Goal: Task Accomplishment & Management: Use online tool/utility

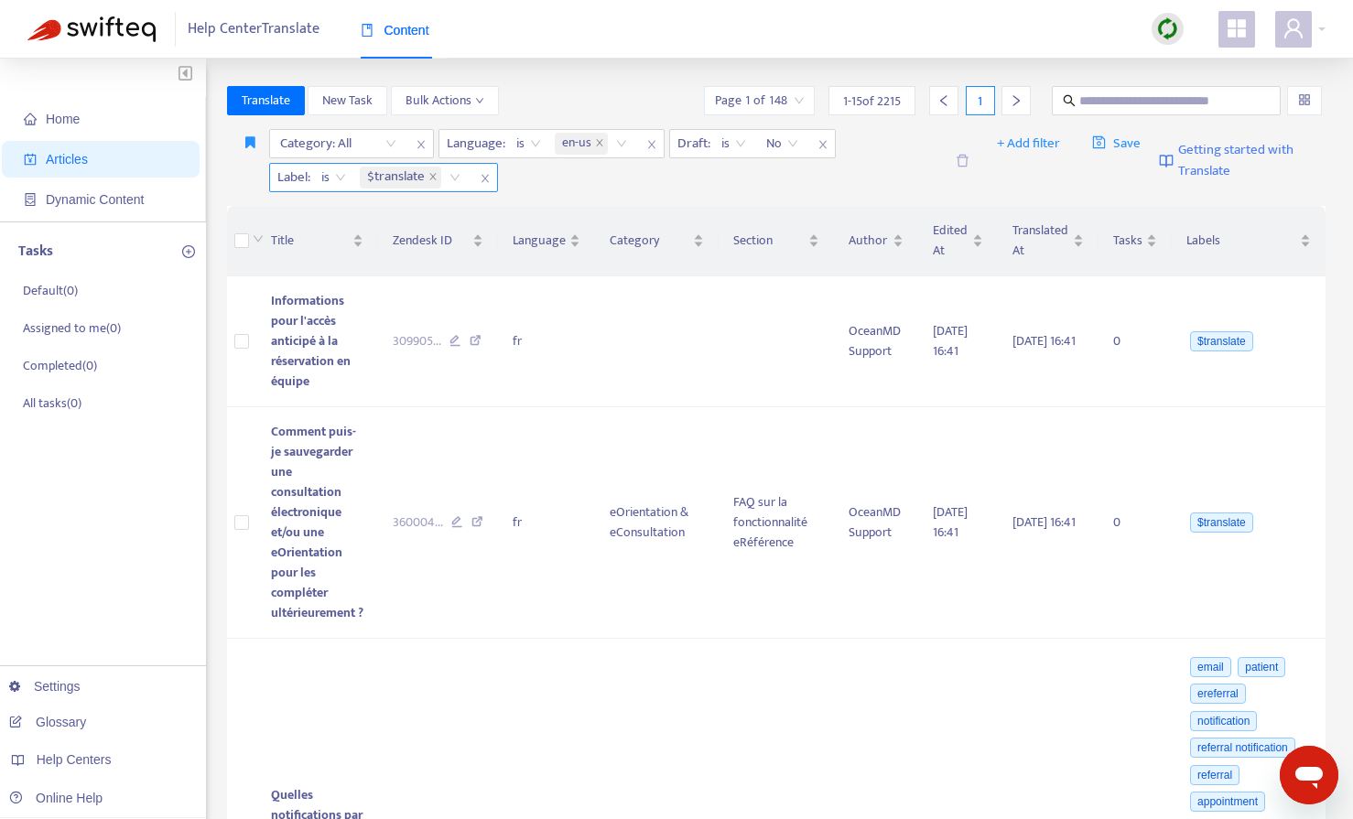
click at [480, 175] on icon "close" at bounding box center [485, 178] width 11 height 11
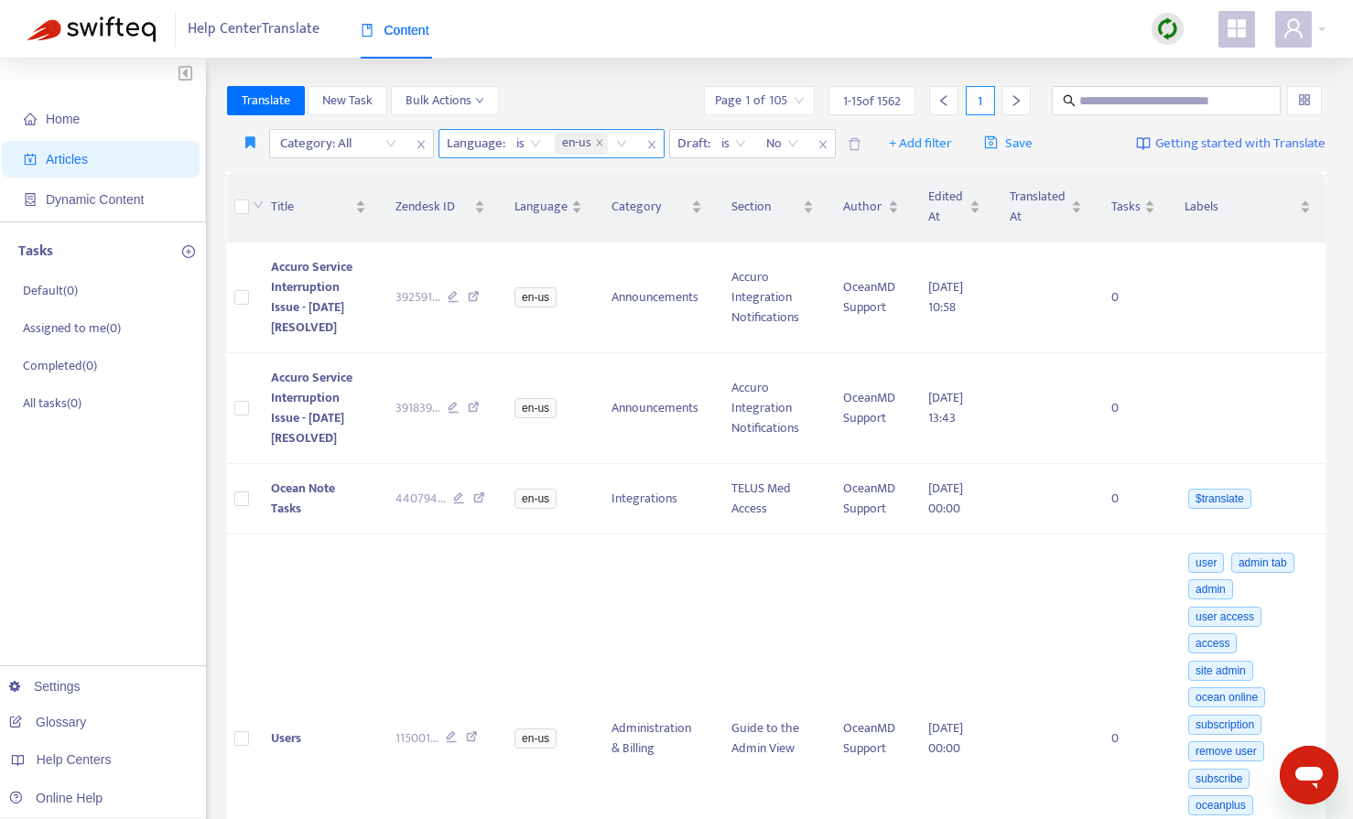
click at [646, 150] on span "close" at bounding box center [652, 145] width 24 height 22
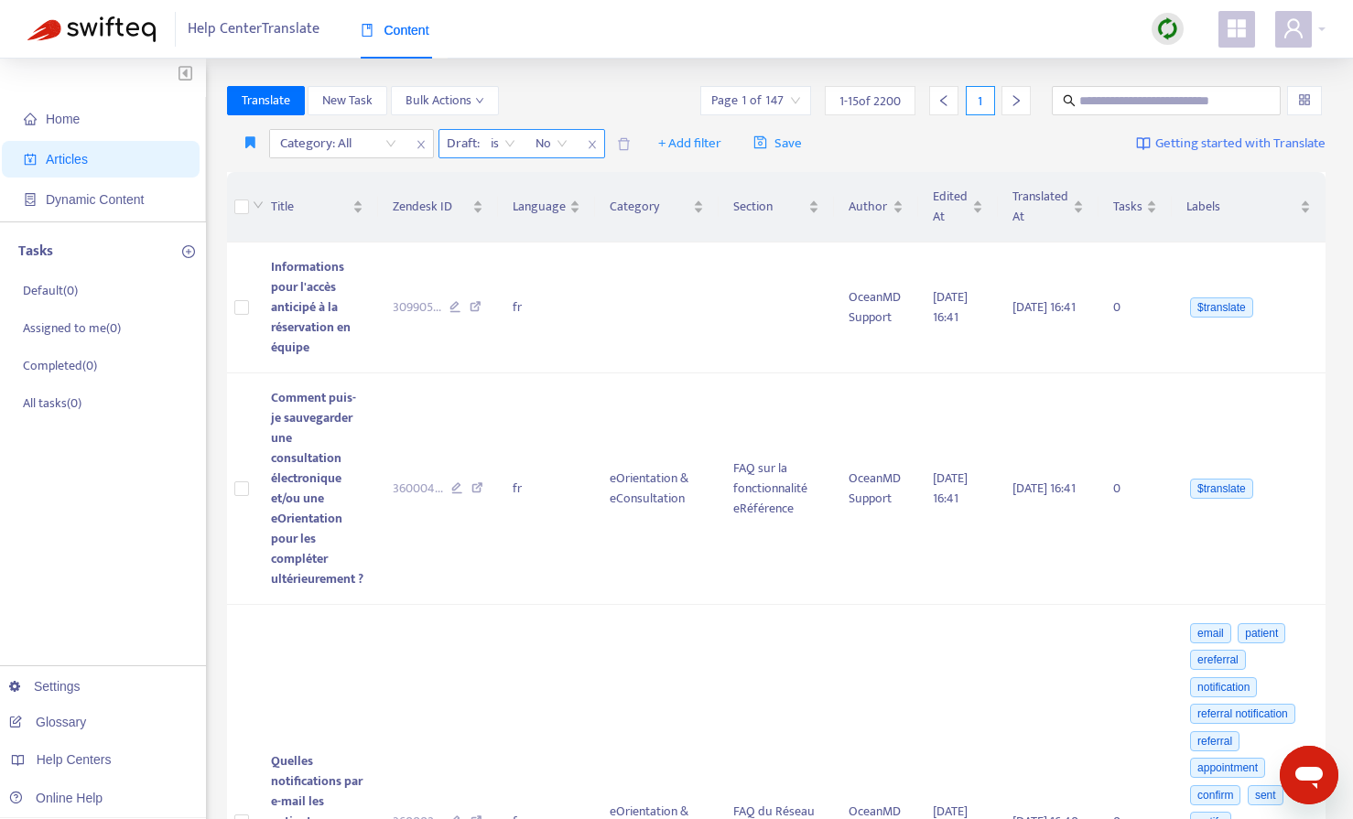
click at [588, 142] on icon "close" at bounding box center [592, 144] width 11 height 11
click at [470, 146] on span "+ Add filter" at bounding box center [483, 144] width 63 height 22
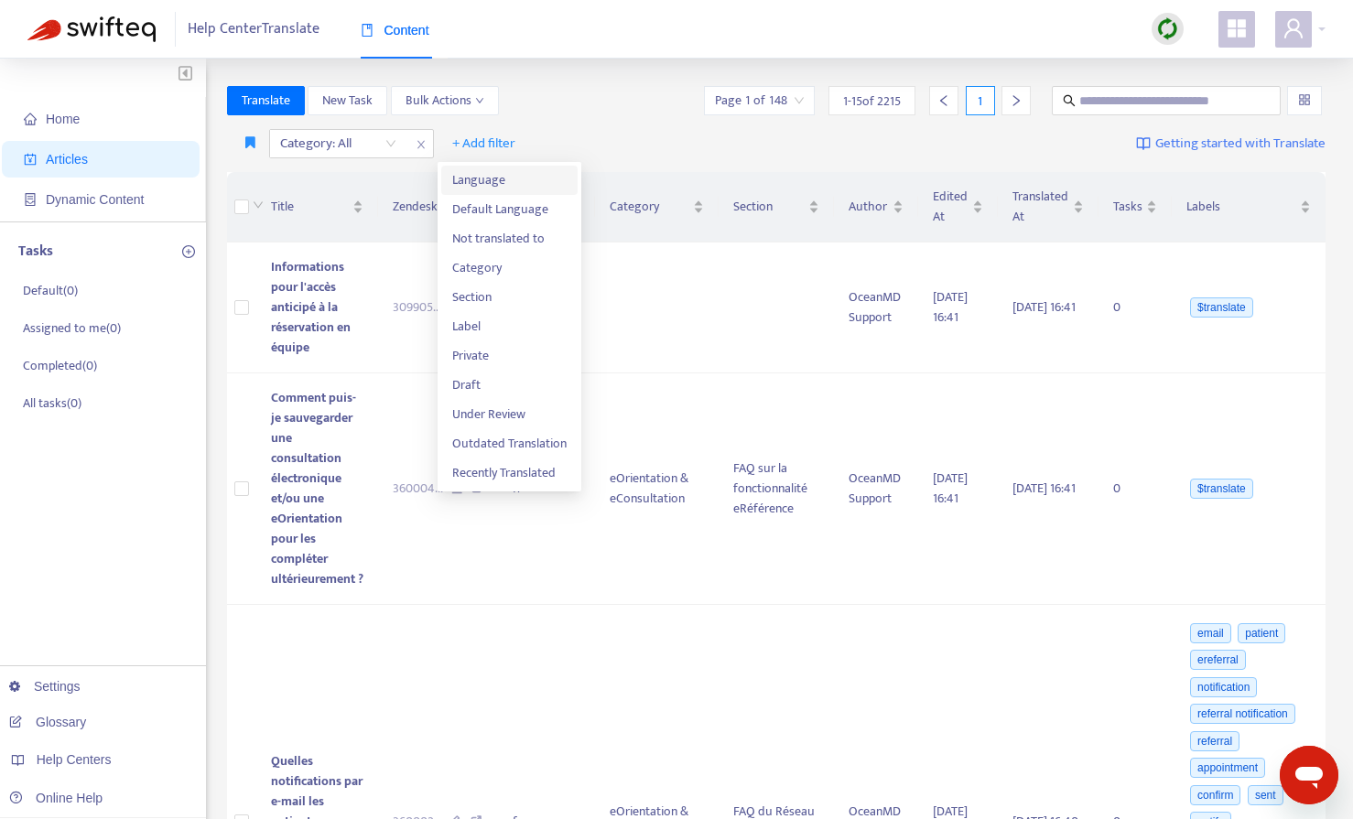
click at [469, 181] on span "Language" at bounding box center [509, 180] width 114 height 20
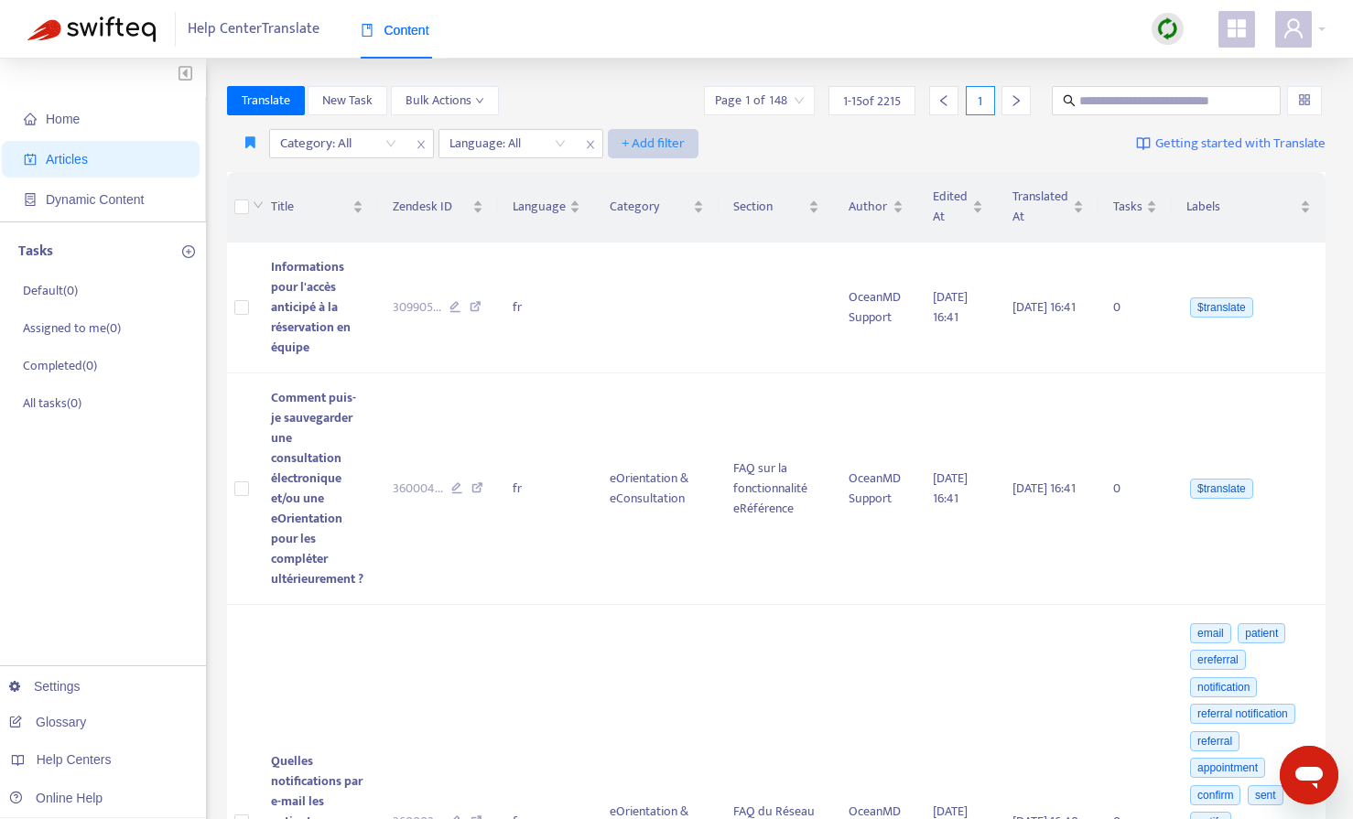
click at [671, 147] on span "+ Add filter" at bounding box center [652, 144] width 63 height 22
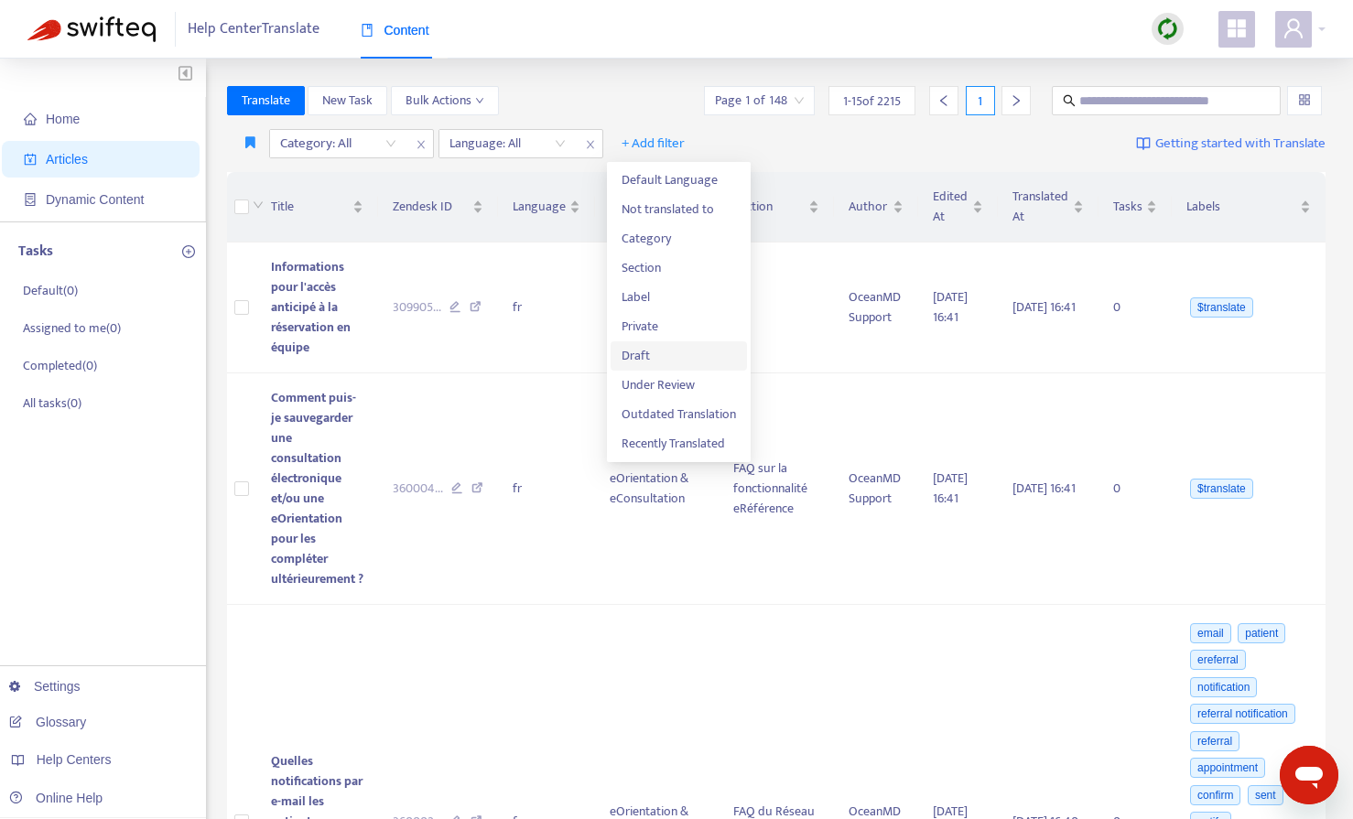
click at [644, 355] on span "Draft" at bounding box center [678, 356] width 114 height 20
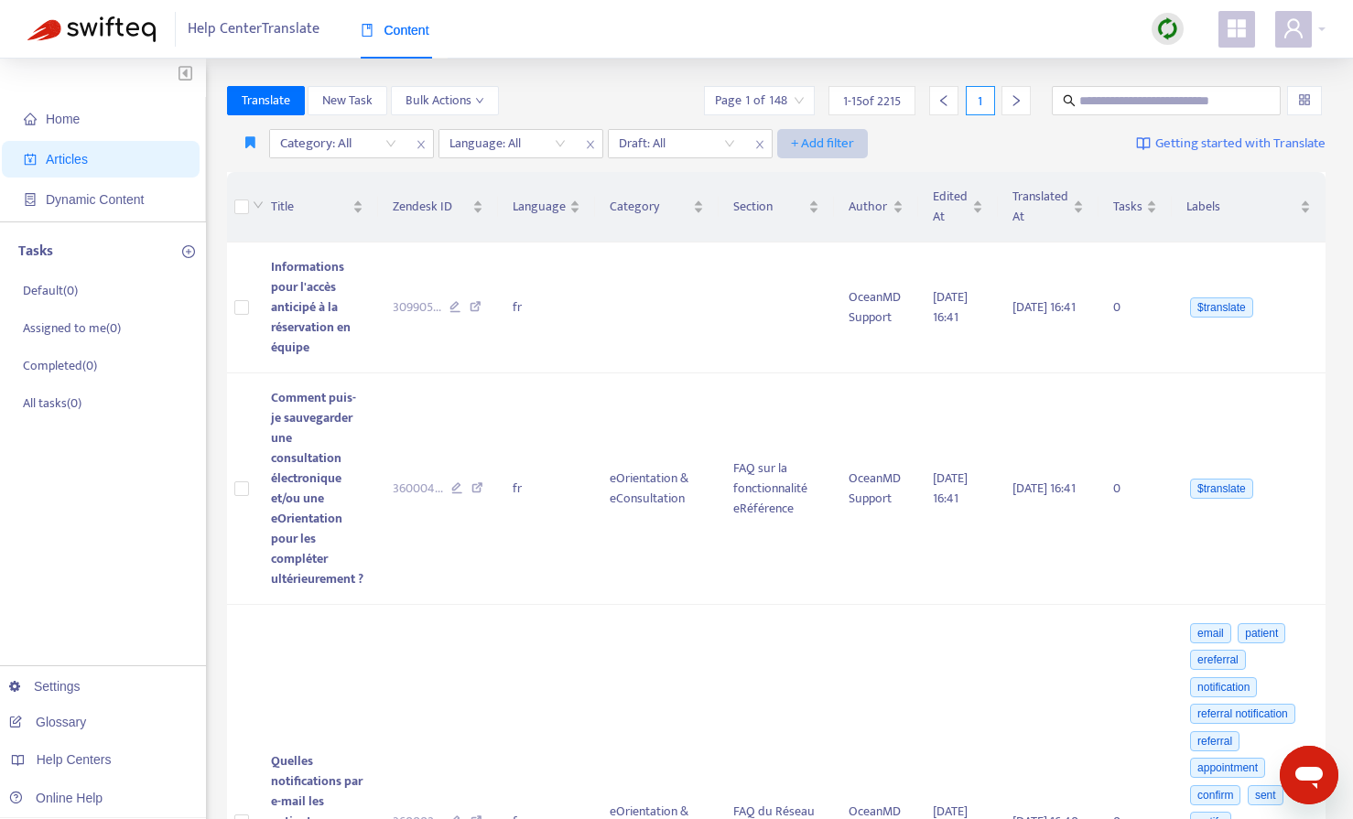
click at [832, 149] on span "+ Add filter" at bounding box center [822, 144] width 63 height 22
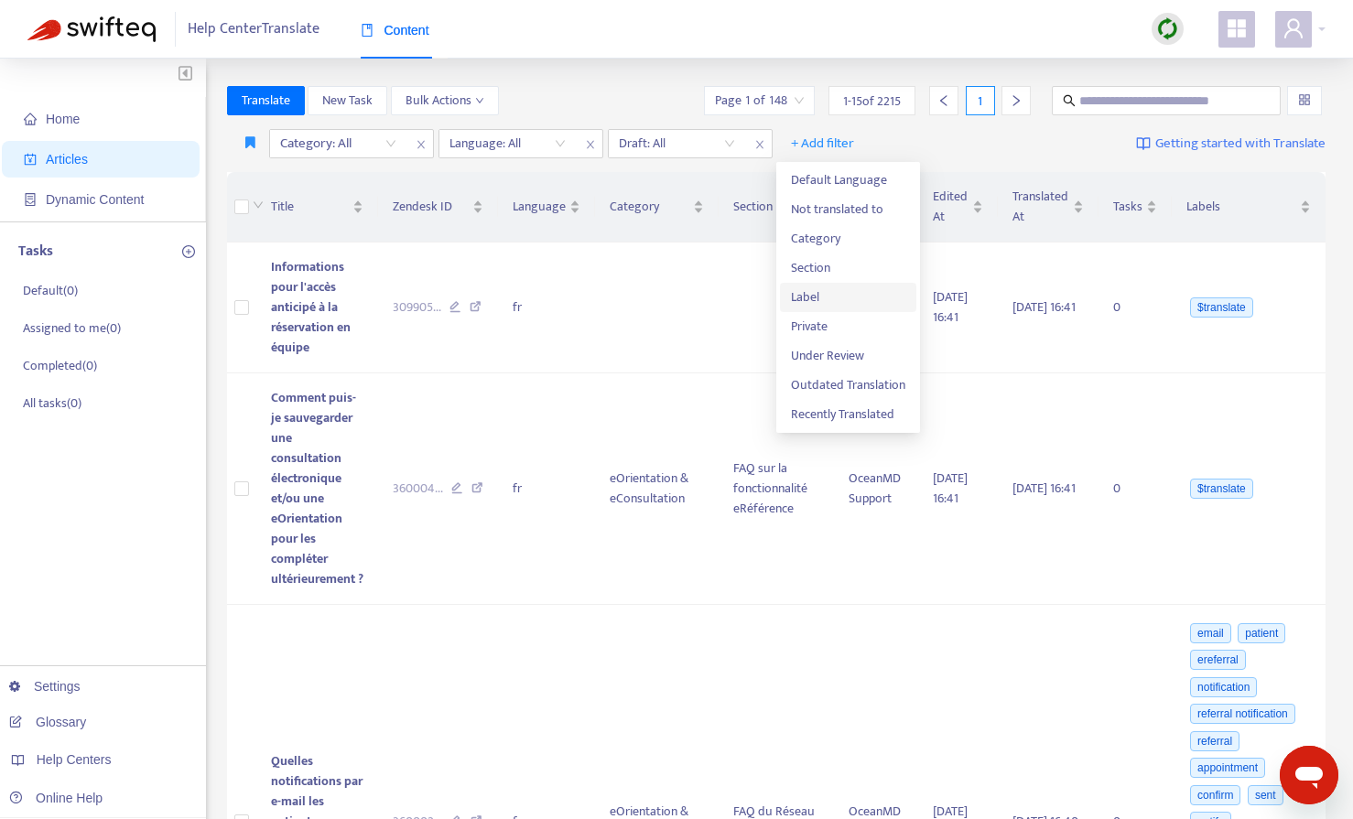
click at [805, 303] on span "Label" at bounding box center [848, 297] width 114 height 20
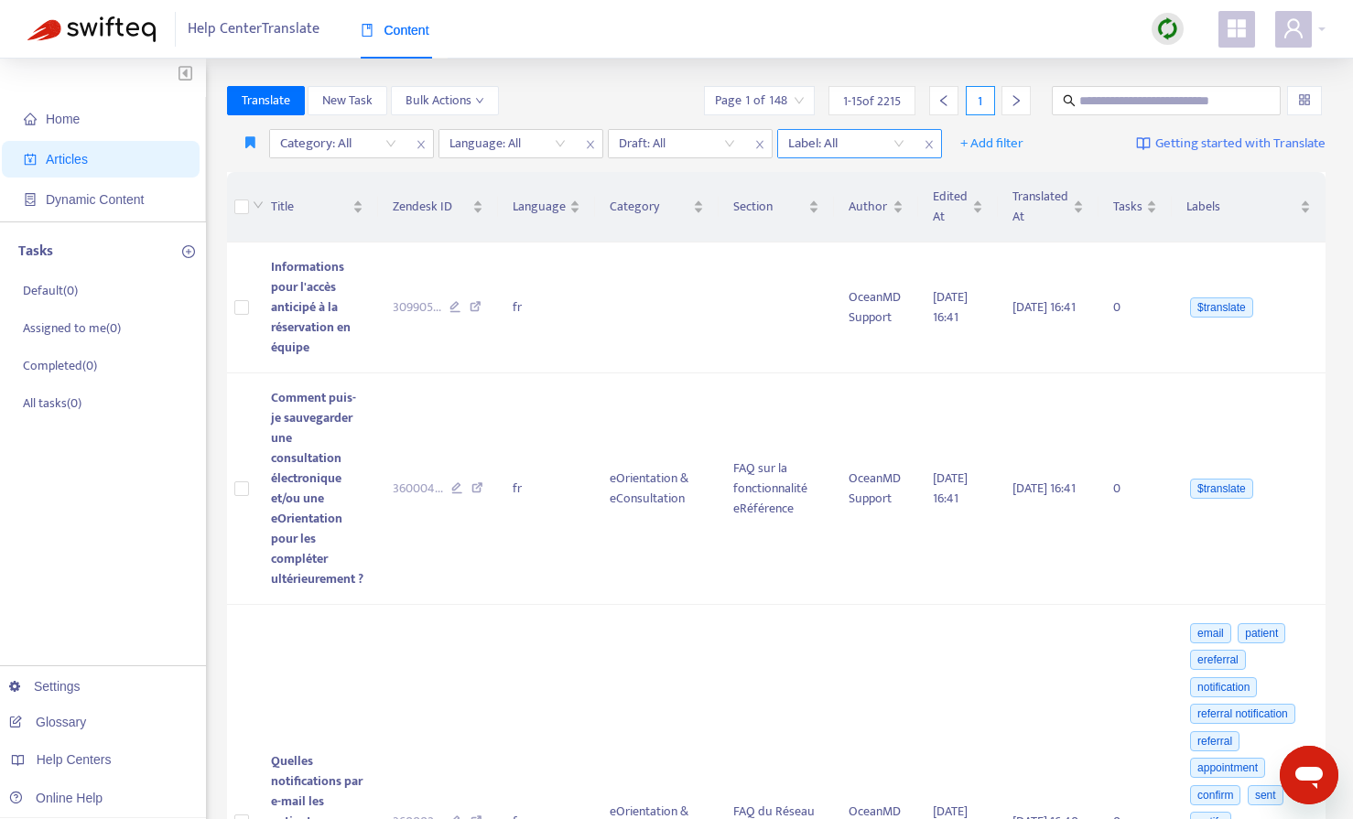
click at [857, 146] on div at bounding box center [837, 144] width 111 height 22
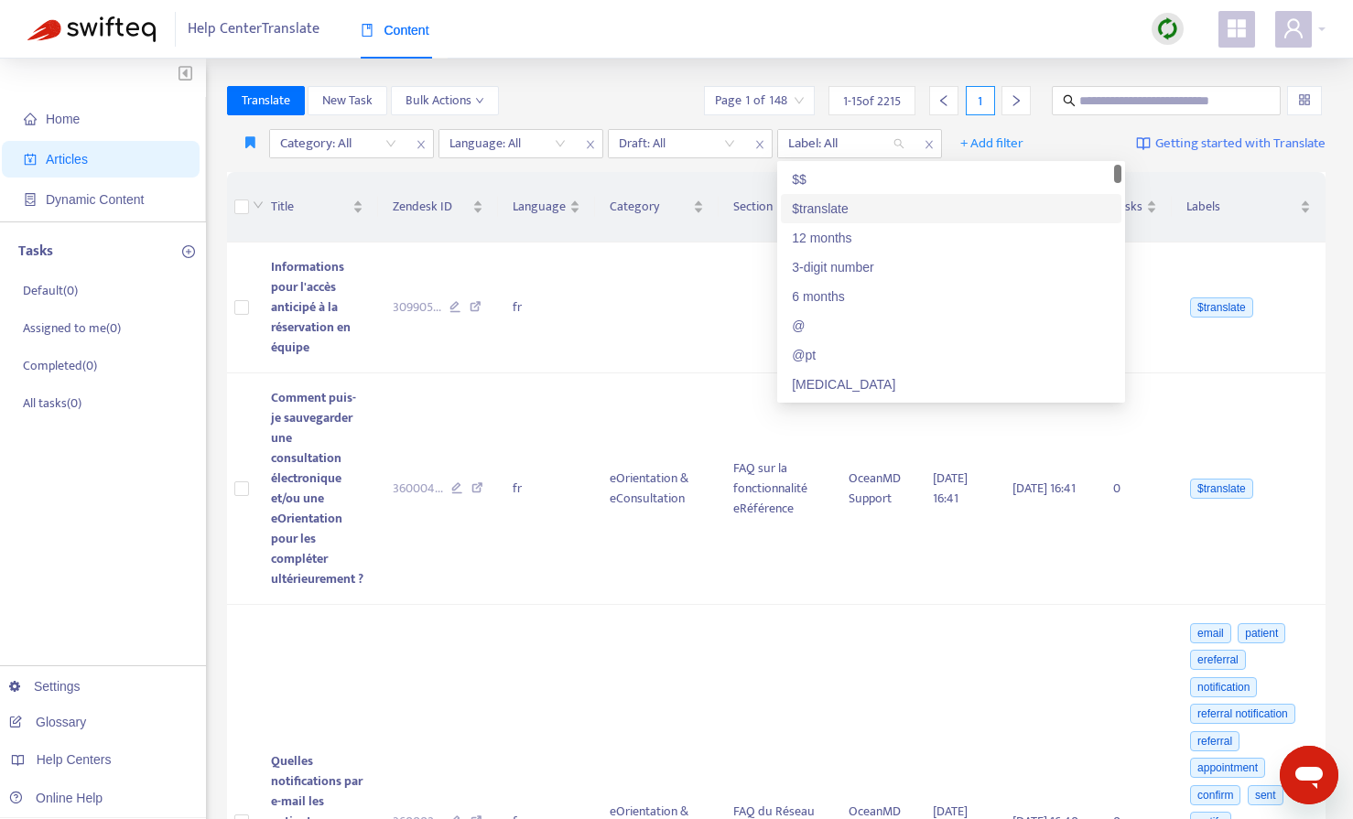
click at [832, 203] on div "$translate" at bounding box center [951, 209] width 318 height 20
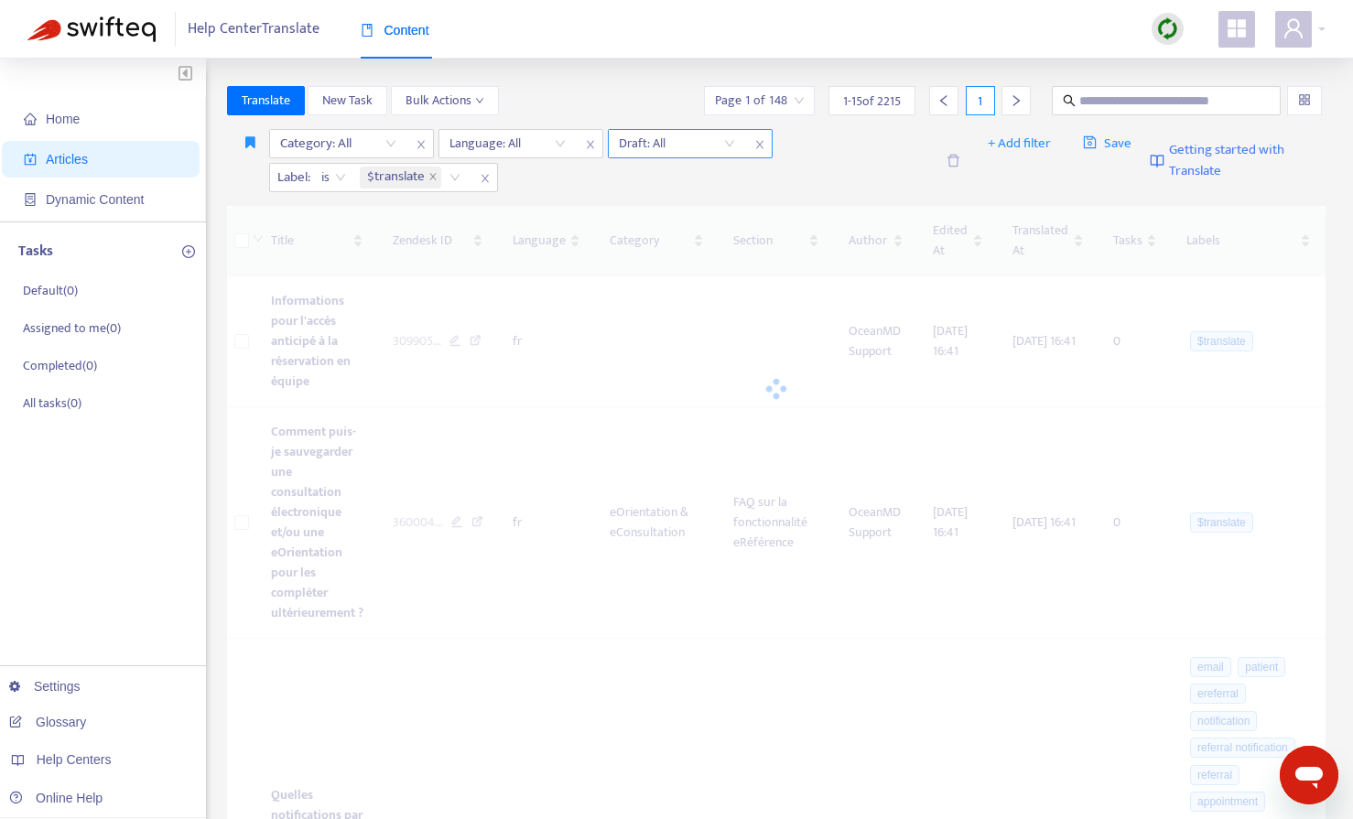
click at [698, 146] on input "search" at bounding box center [677, 143] width 116 height 27
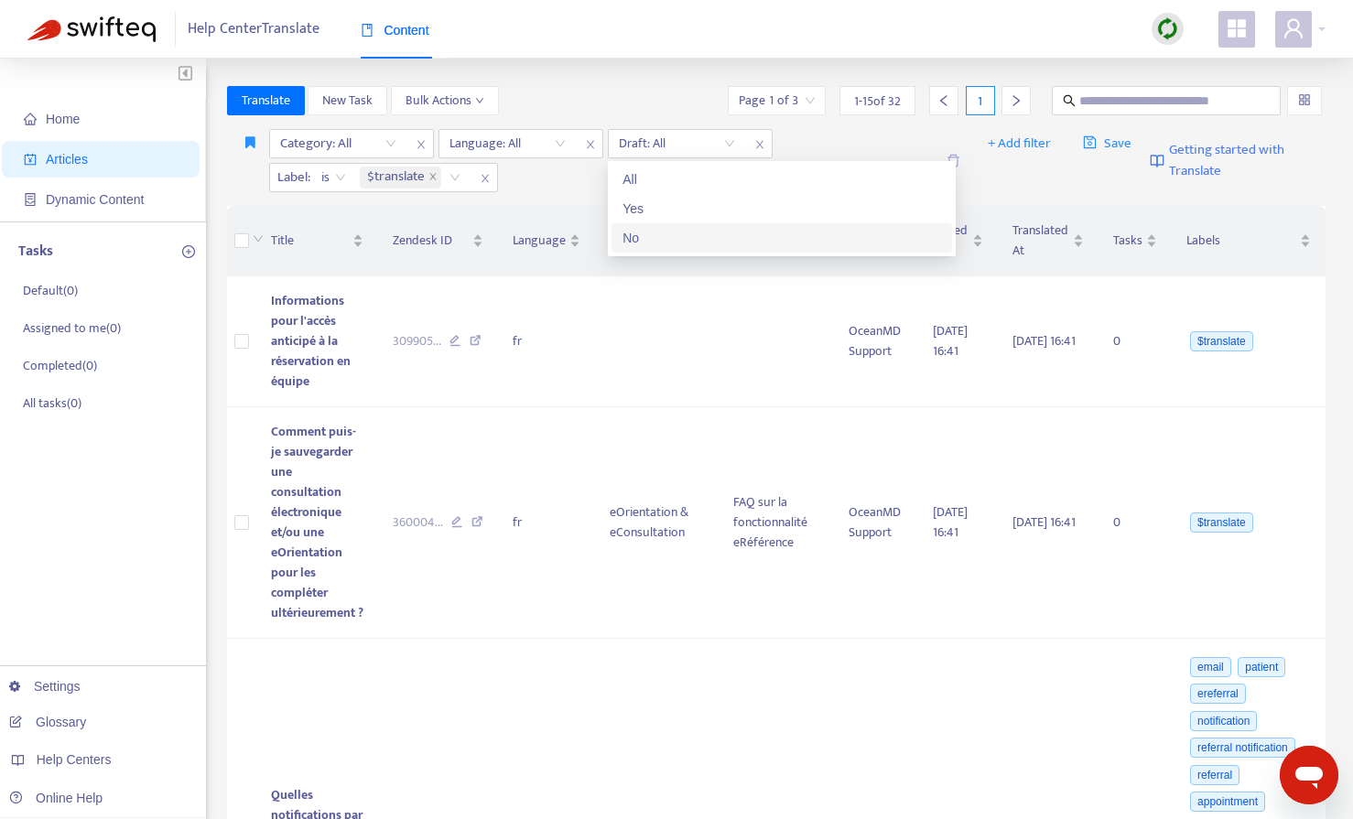
click at [665, 231] on div "No" at bounding box center [781, 238] width 318 height 20
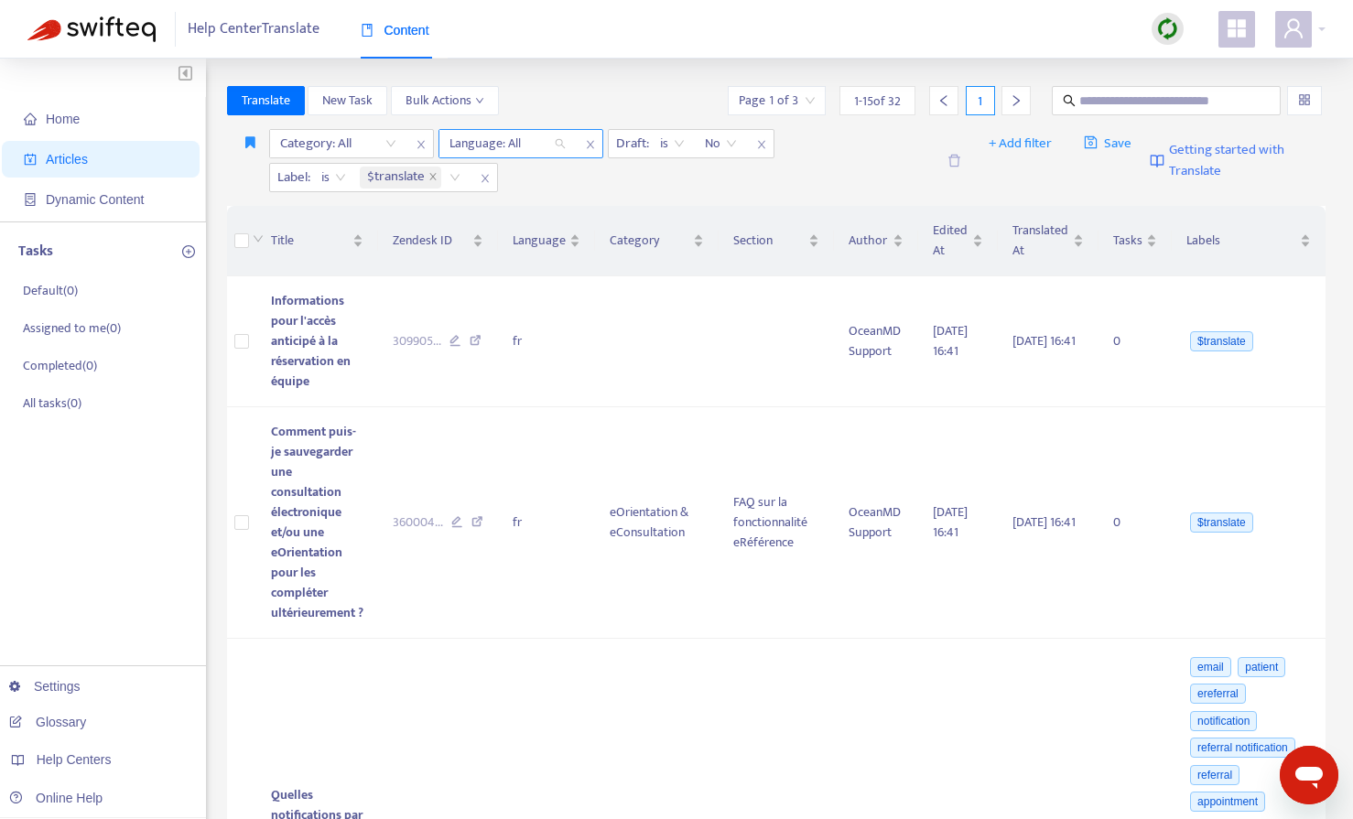
click at [528, 146] on div at bounding box center [498, 144] width 111 height 22
click at [497, 188] on div "en-us" at bounding box center [612, 179] width 318 height 20
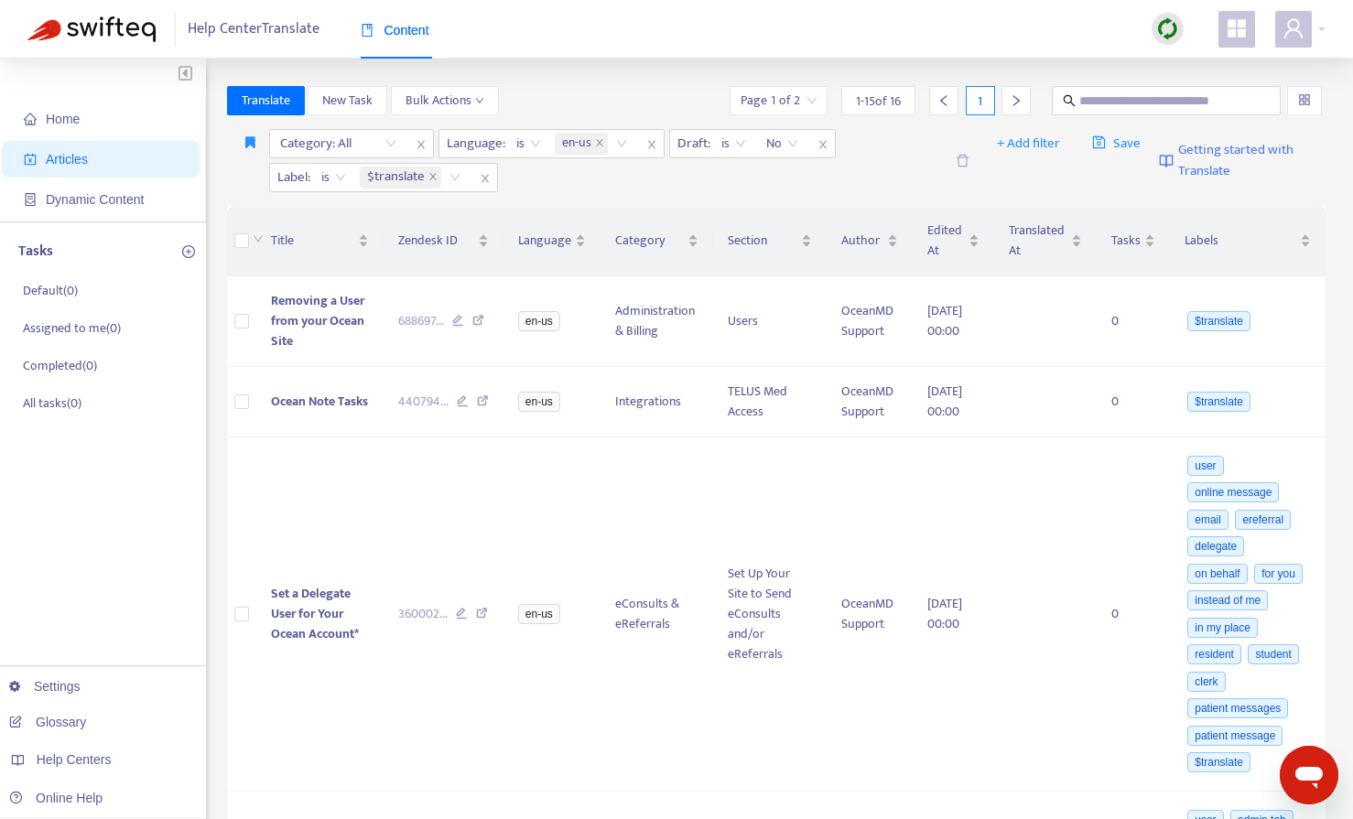
click at [589, 99] on div "Translate New Task Bulk Actions Page 1 of 2 1 - 15 of 16 1" at bounding box center [776, 100] width 1099 height 29
click at [1108, 146] on span "Save" at bounding box center [1116, 144] width 49 height 22
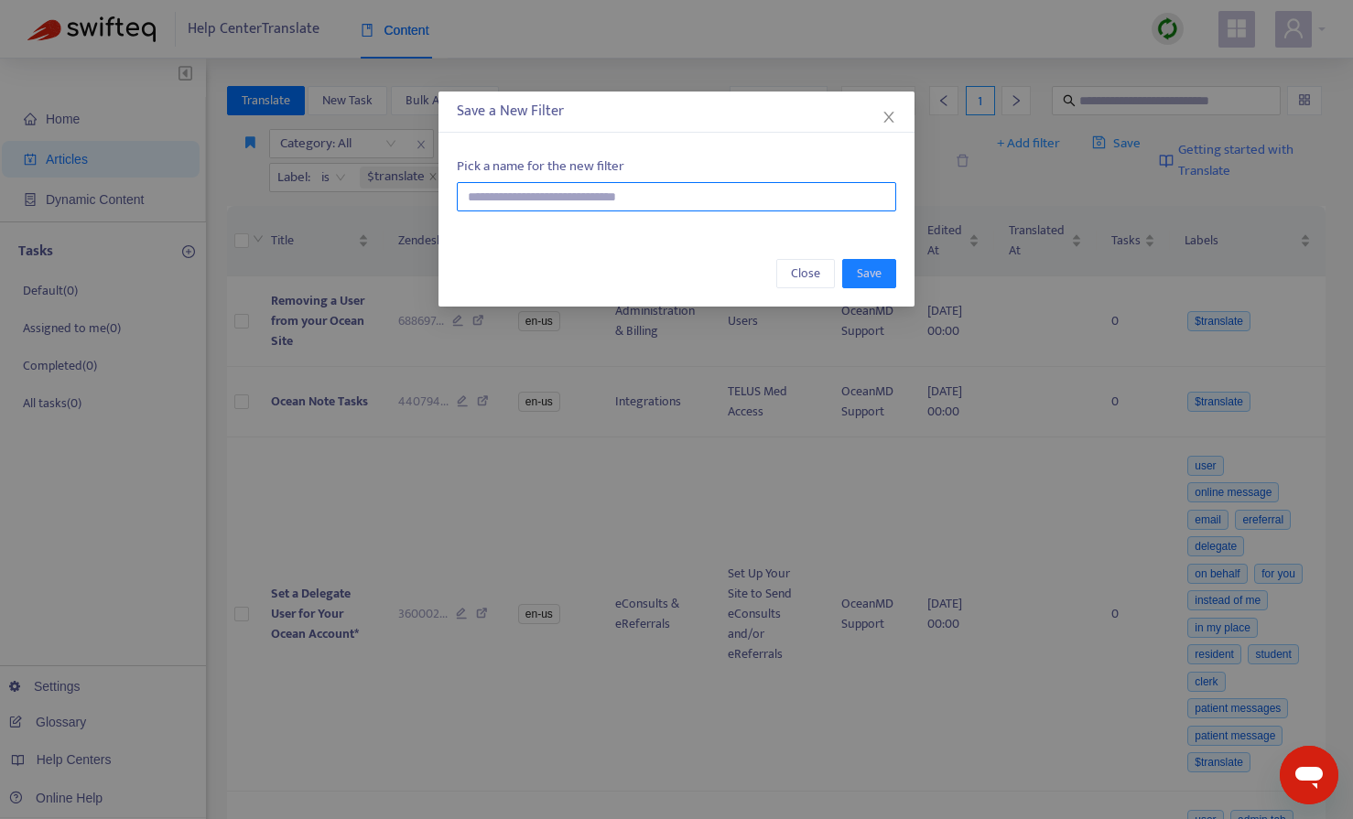
click at [586, 195] on input "text" at bounding box center [676, 196] width 439 height 29
type input "*"
type input "**********"
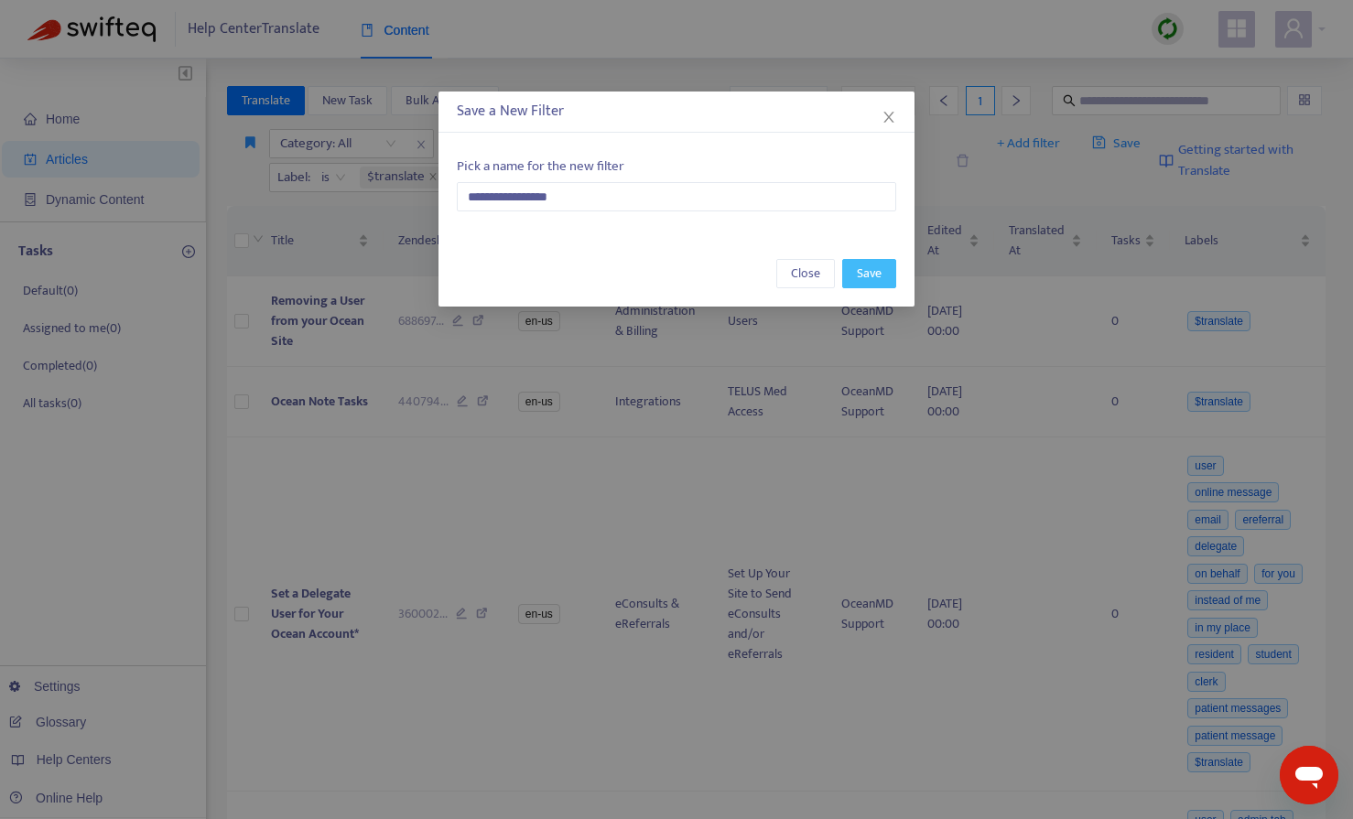
click at [869, 275] on span "Save" at bounding box center [869, 274] width 25 height 20
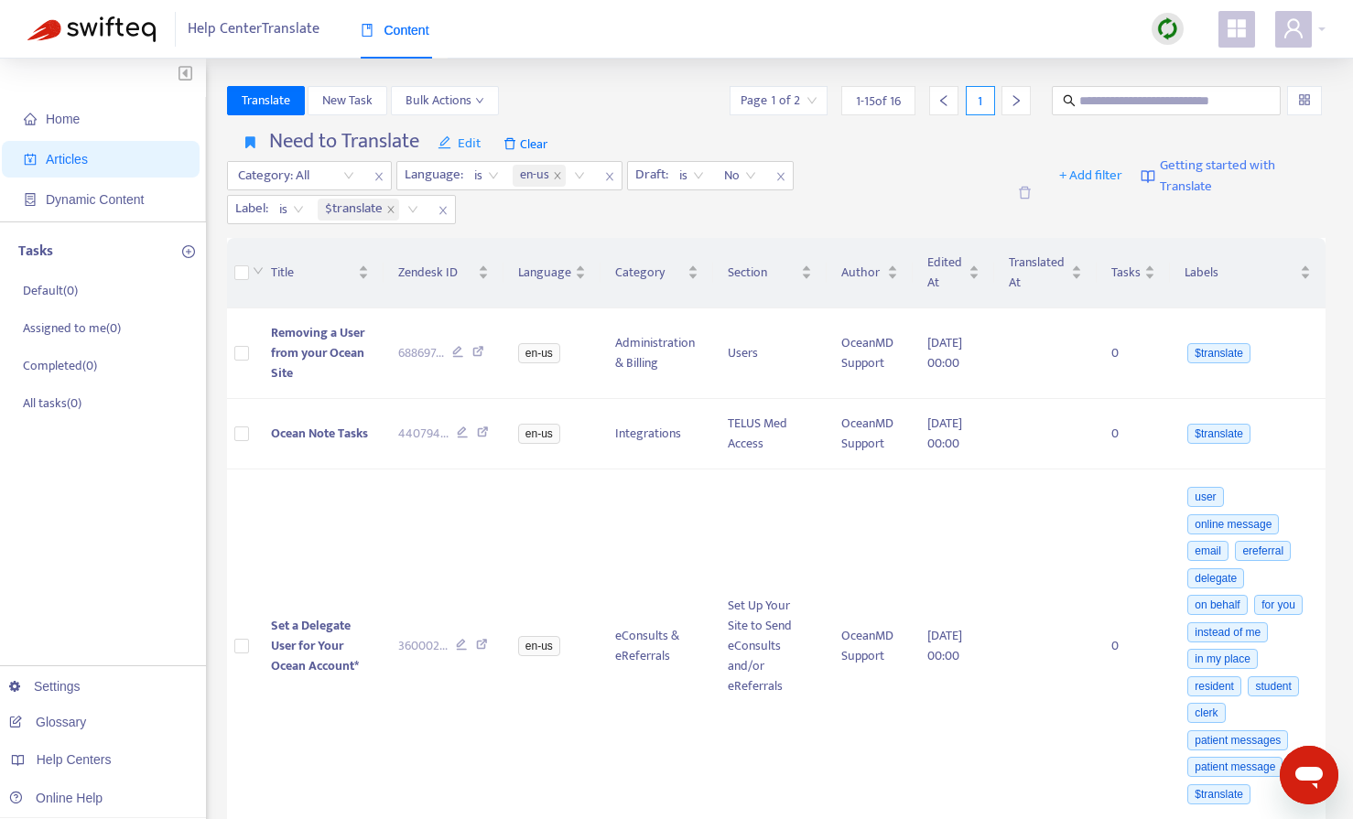
click at [885, 101] on span "1 - 15 of 16" at bounding box center [878, 101] width 45 height 19
click at [874, 102] on span "1 - 15 of 16" at bounding box center [878, 101] width 45 height 19
click at [786, 104] on input "search" at bounding box center [778, 100] width 76 height 27
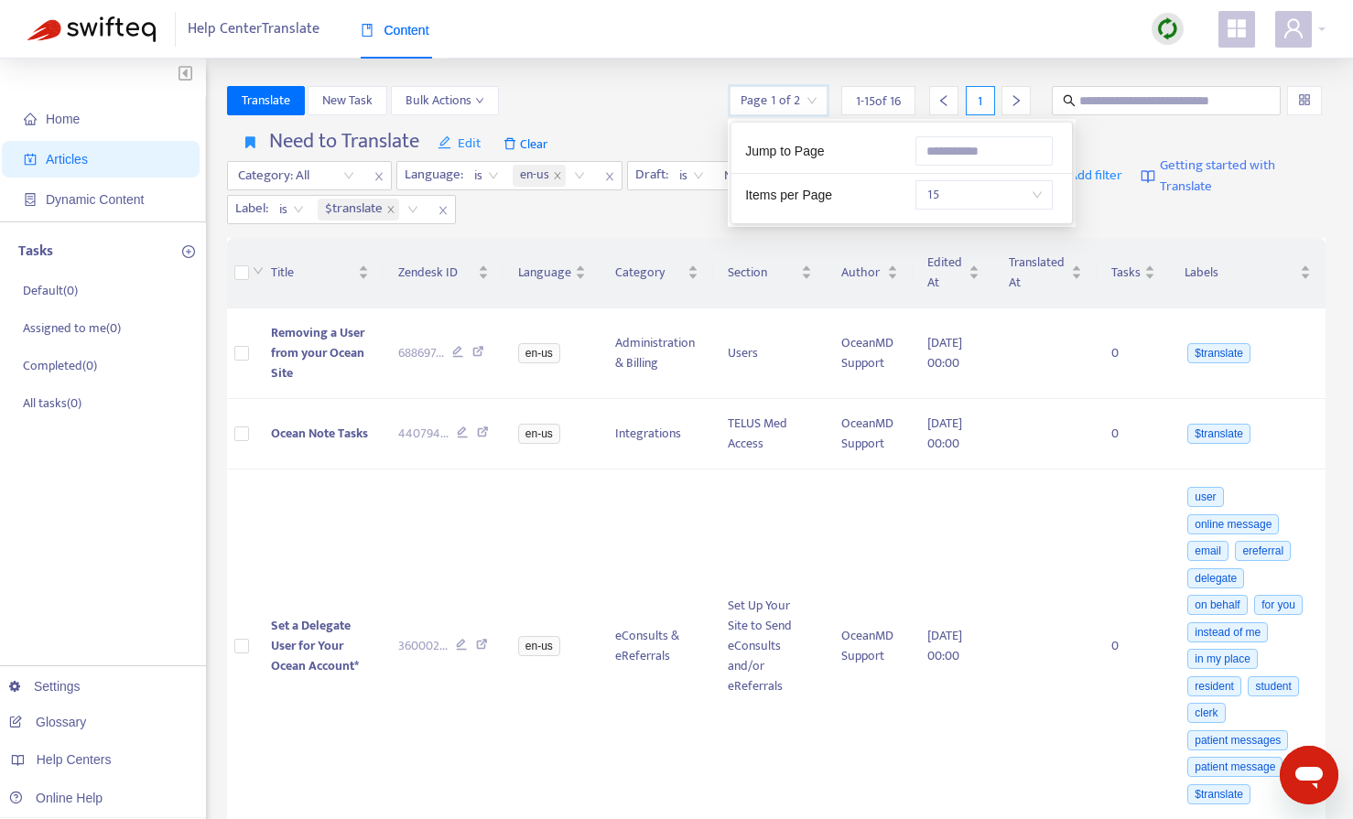
click at [960, 212] on div "Jump to Page Items per Page 15" at bounding box center [901, 173] width 340 height 101
click at [963, 202] on span "15" at bounding box center [983, 194] width 115 height 27
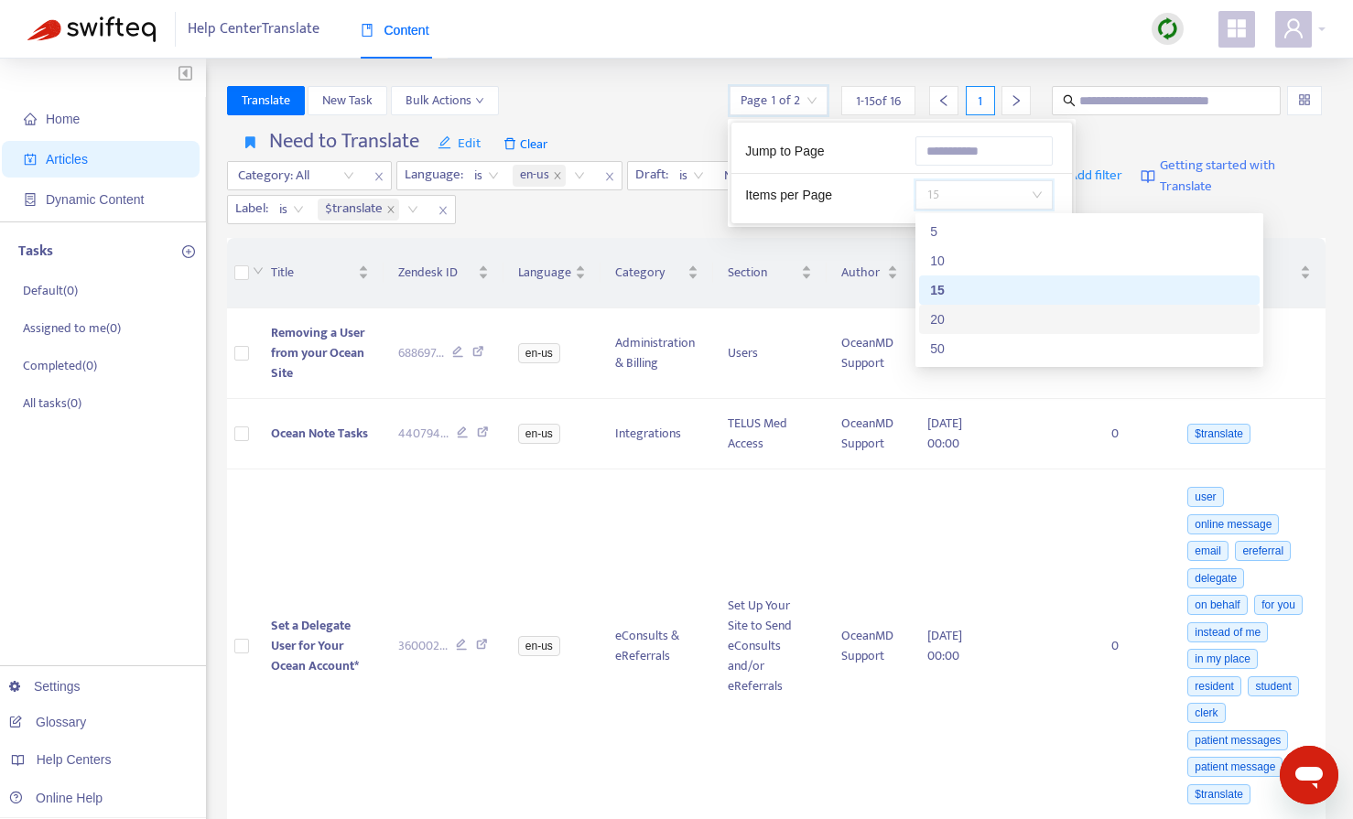
click at [943, 310] on div "20" at bounding box center [1089, 319] width 318 height 20
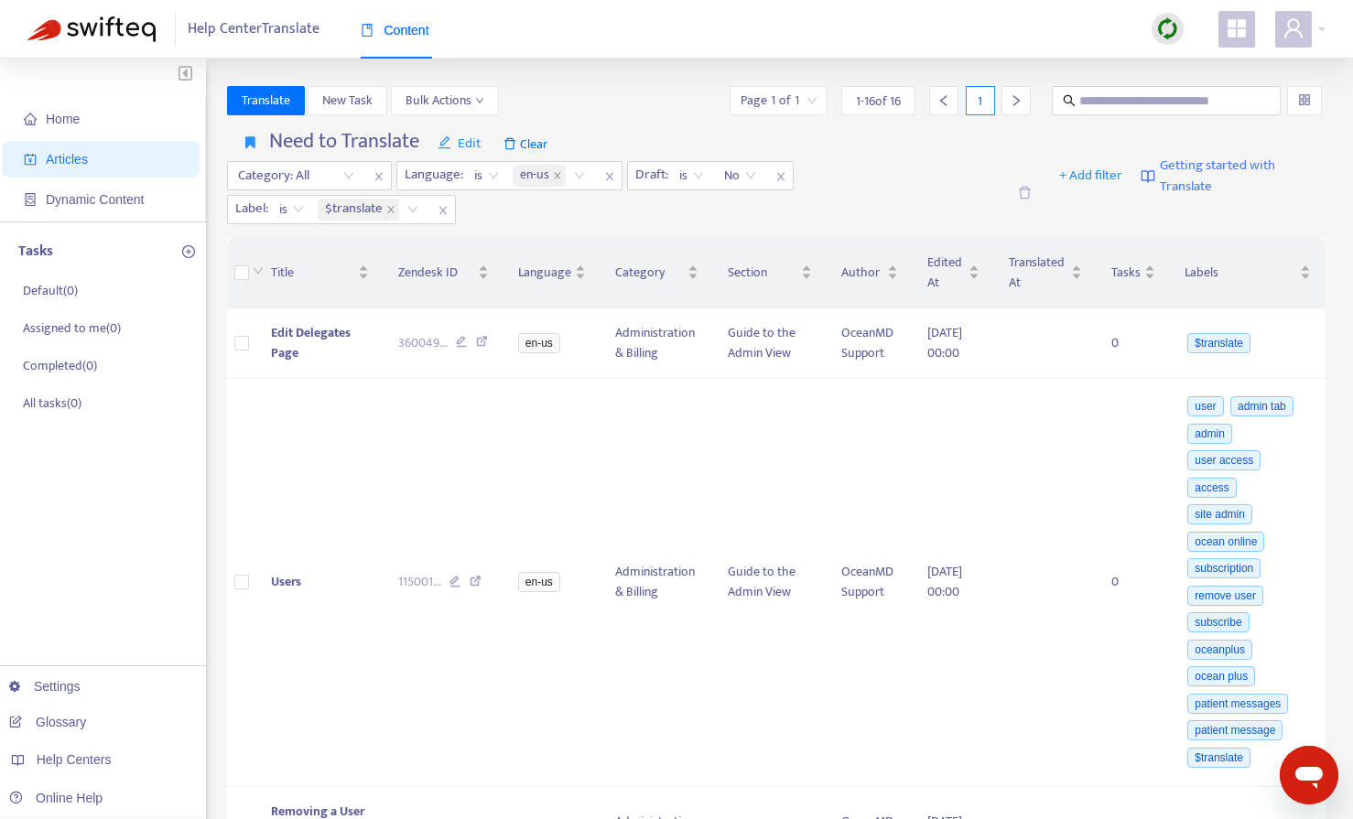
click at [655, 100] on div "Translate New Task Bulk Actions Page 1 of 1 1 - 16 of 16 1" at bounding box center [776, 100] width 1099 height 29
click at [261, 93] on span "Translate" at bounding box center [266, 101] width 49 height 20
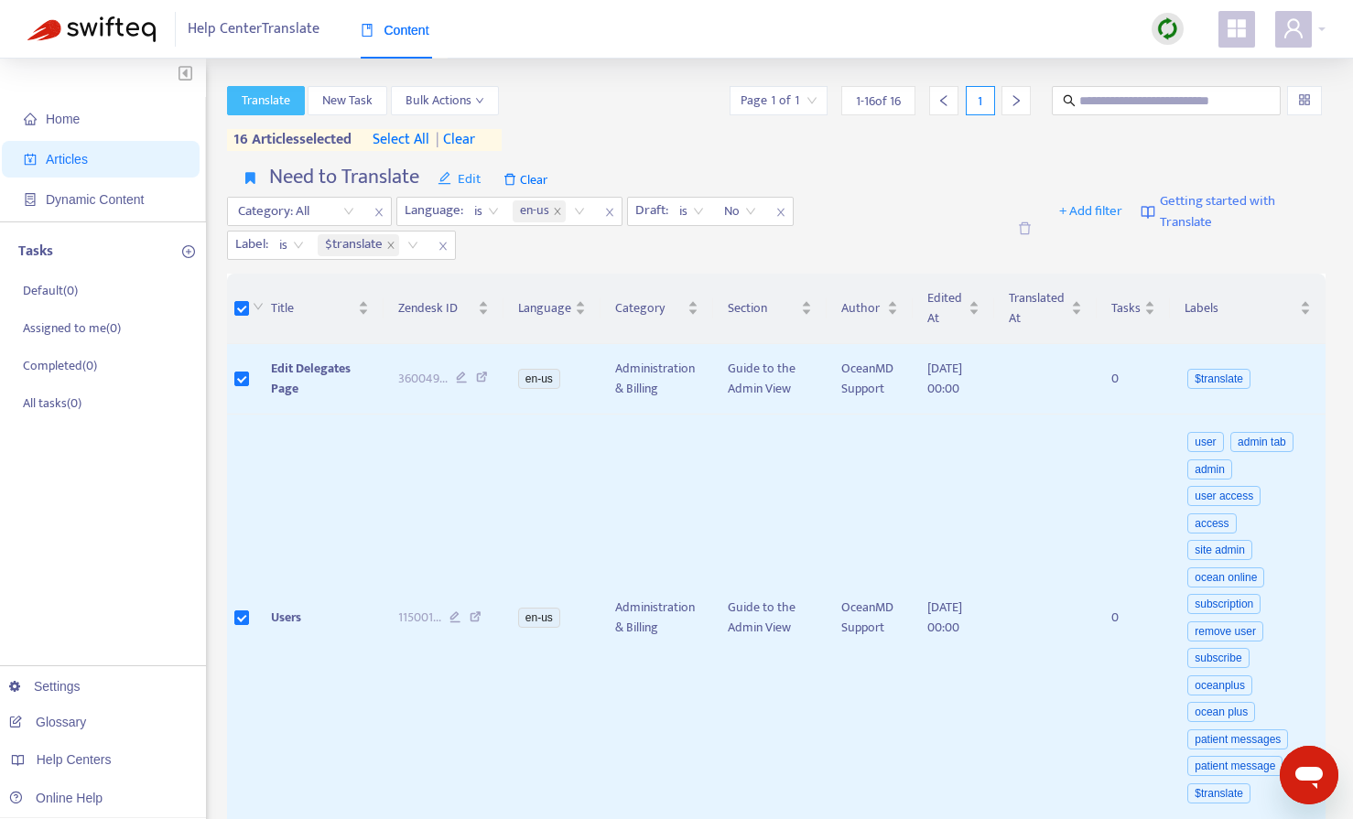
click at [278, 103] on span "Translate" at bounding box center [266, 101] width 49 height 20
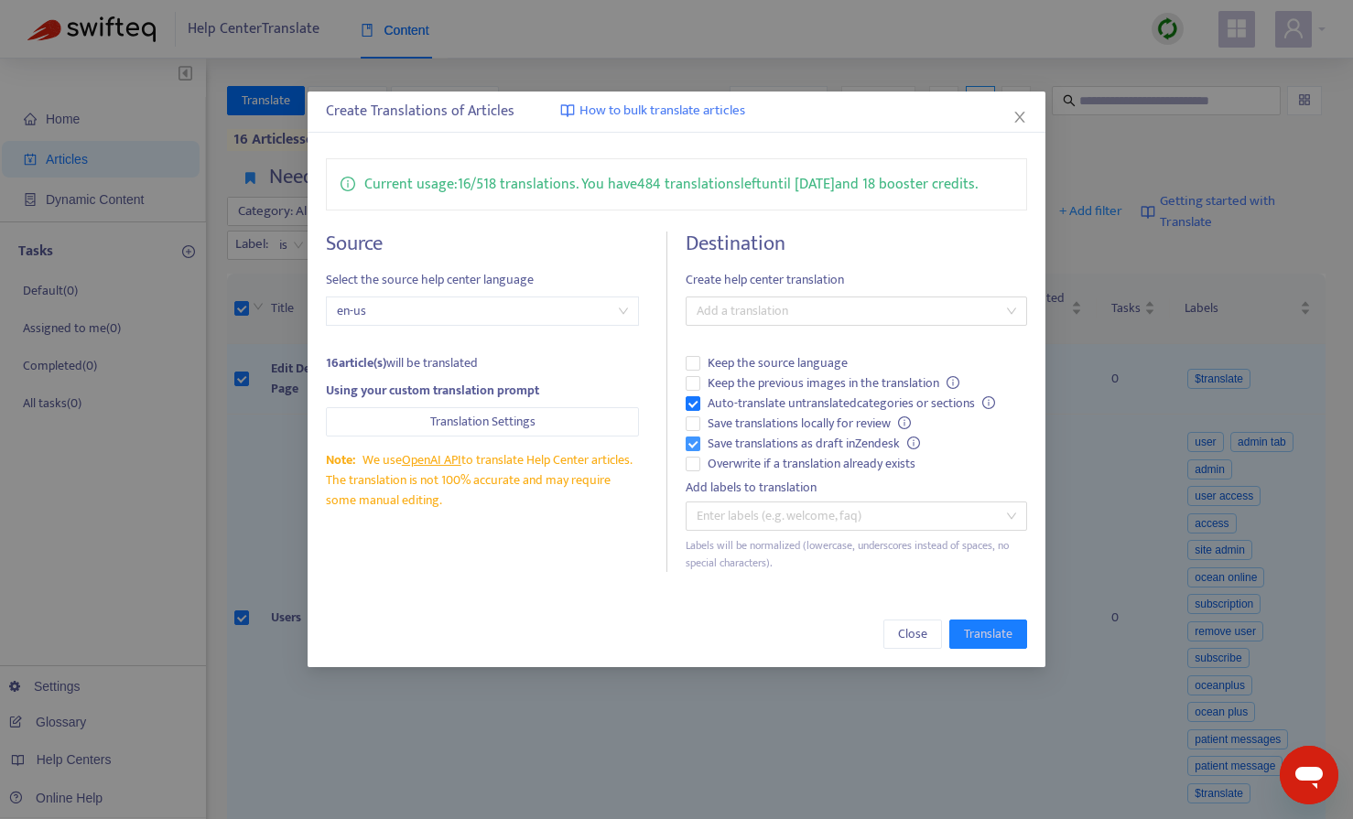
click at [752, 436] on span "Save translations as draft in Zendesk" at bounding box center [813, 444] width 227 height 20
click at [765, 405] on span "Auto-translate untranslated categories or sections" at bounding box center [851, 404] width 302 height 20
click at [757, 461] on span "Overwrite if a translation already exists" at bounding box center [811, 464] width 222 height 20
click at [816, 315] on div at bounding box center [846, 311] width 313 height 22
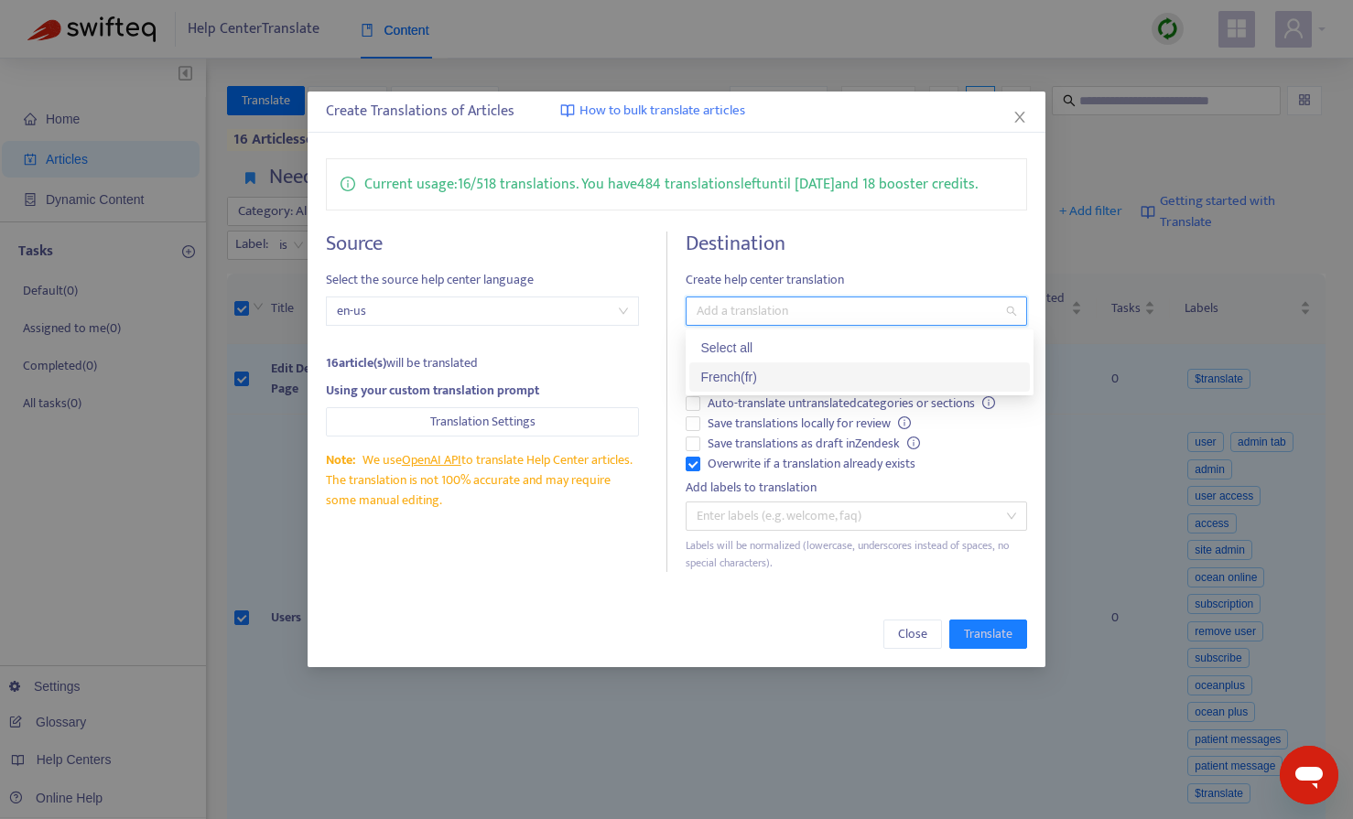
click at [798, 367] on div "French ( fr )" at bounding box center [859, 377] width 318 height 20
click at [978, 631] on span "Translate" at bounding box center [988, 634] width 49 height 20
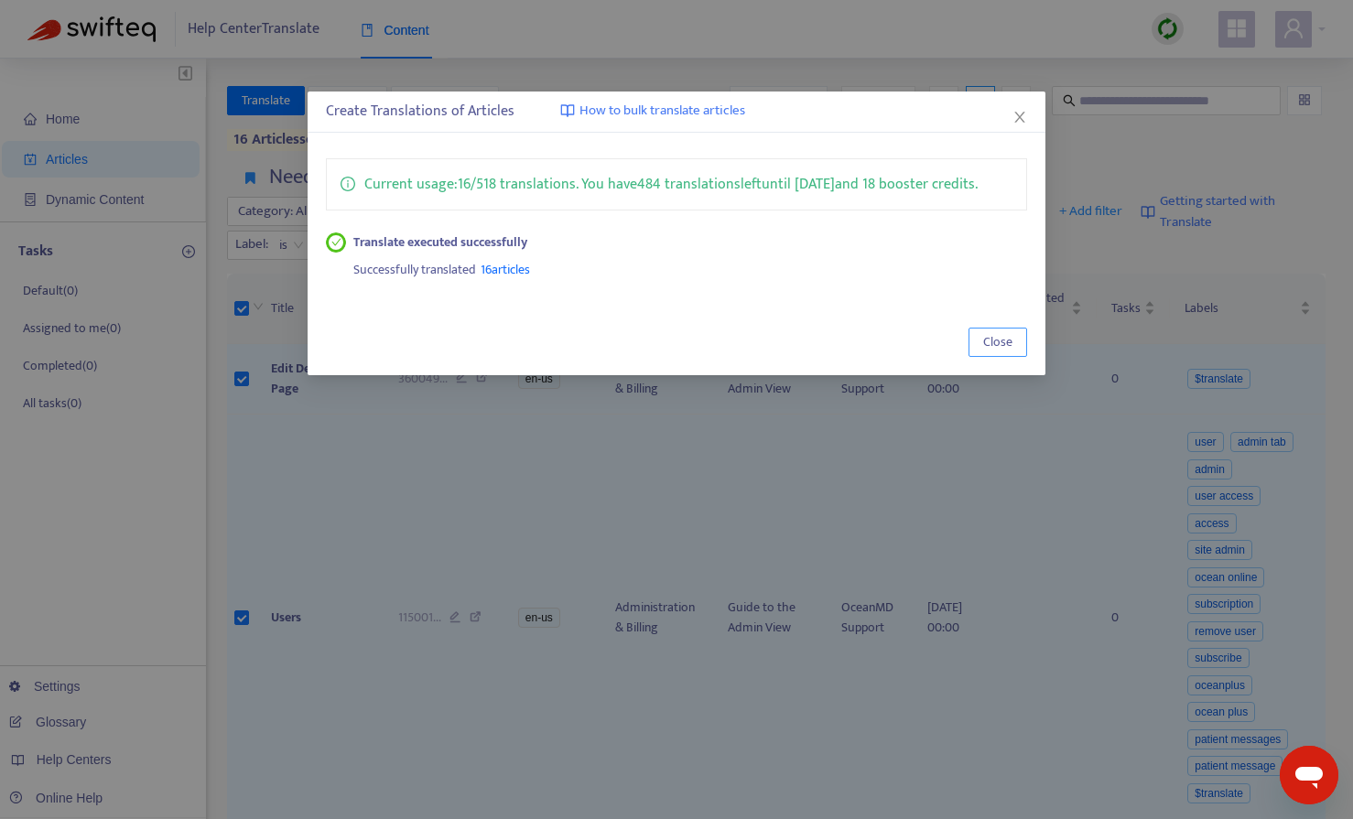
click at [987, 335] on span "Close" at bounding box center [997, 342] width 29 height 20
